Goal: Task Accomplishment & Management: Manage account settings

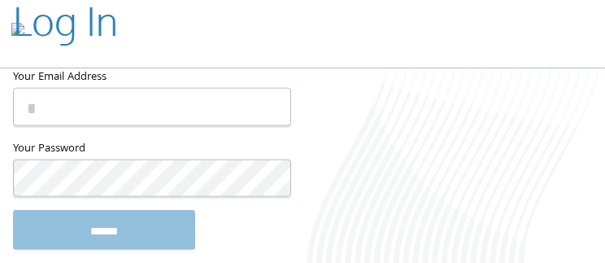
click at [140, 110] on input "Your Email Address" at bounding box center [152, 107] width 278 height 38
type input "**********"
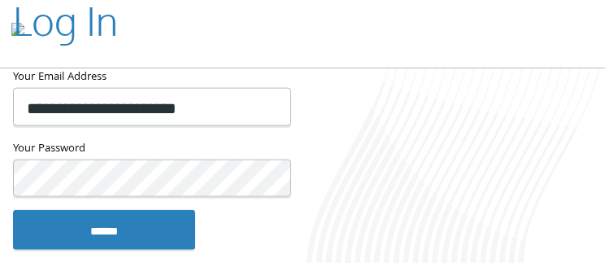
click at [13, 210] on input "******" at bounding box center [104, 229] width 182 height 39
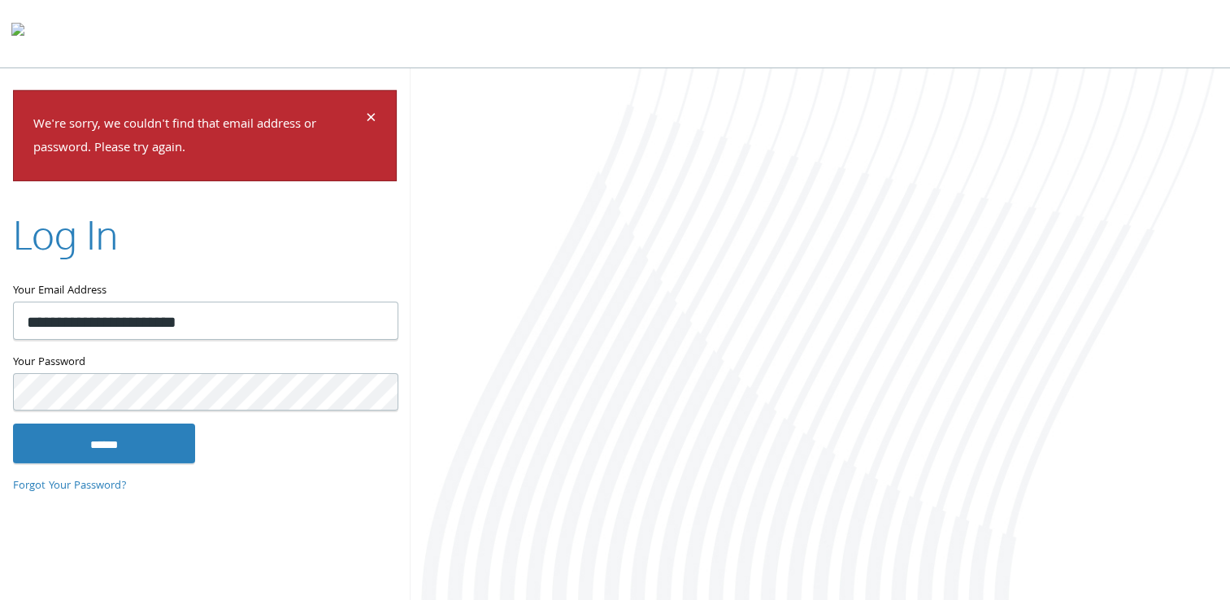
click at [13, 424] on input "******" at bounding box center [104, 443] width 182 height 39
